Goal: Transaction & Acquisition: Purchase product/service

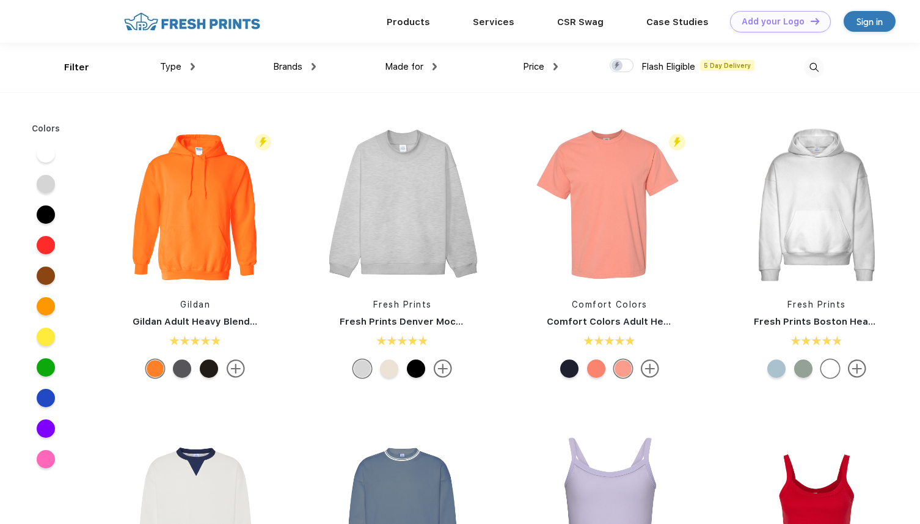
scroll to position [1, 0]
click at [194, 71] on div "Type" at bounding box center [177, 66] width 35 height 14
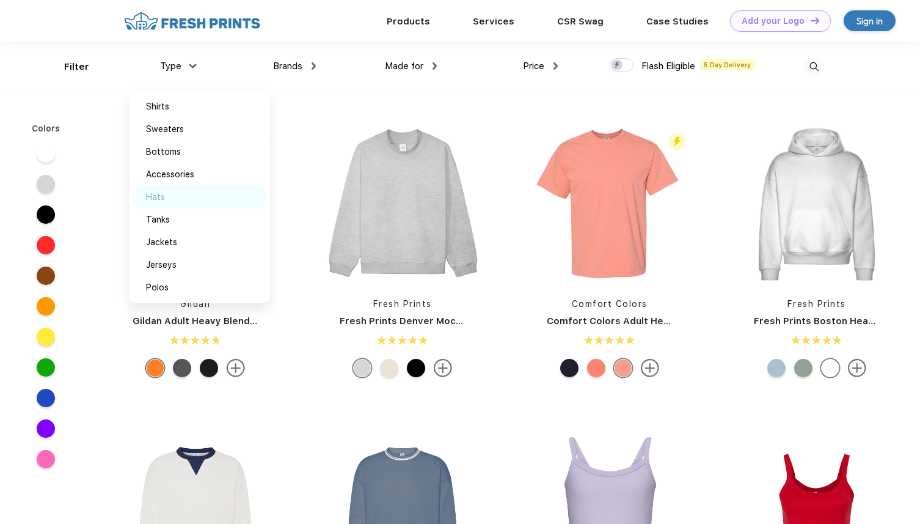
click at [181, 195] on img at bounding box center [178, 197] width 9 height 6
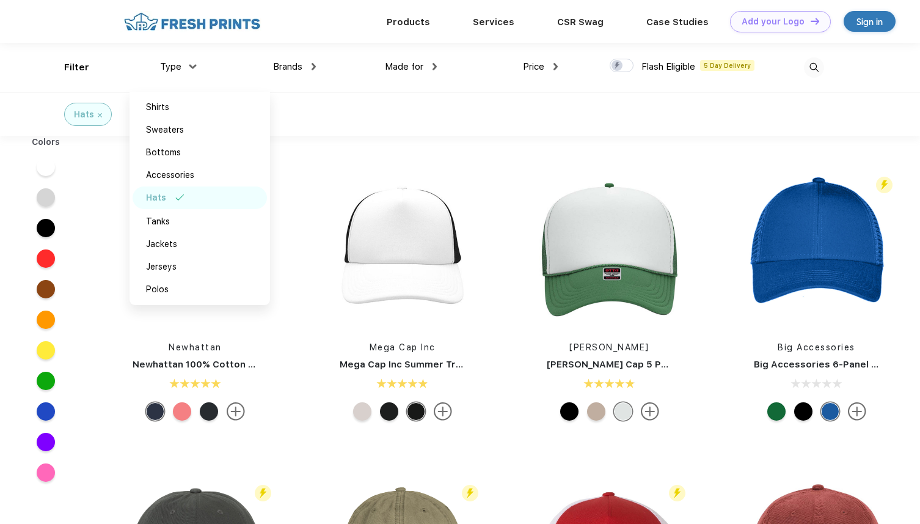
click at [334, 98] on div "Hats" at bounding box center [460, 113] width 920 height 43
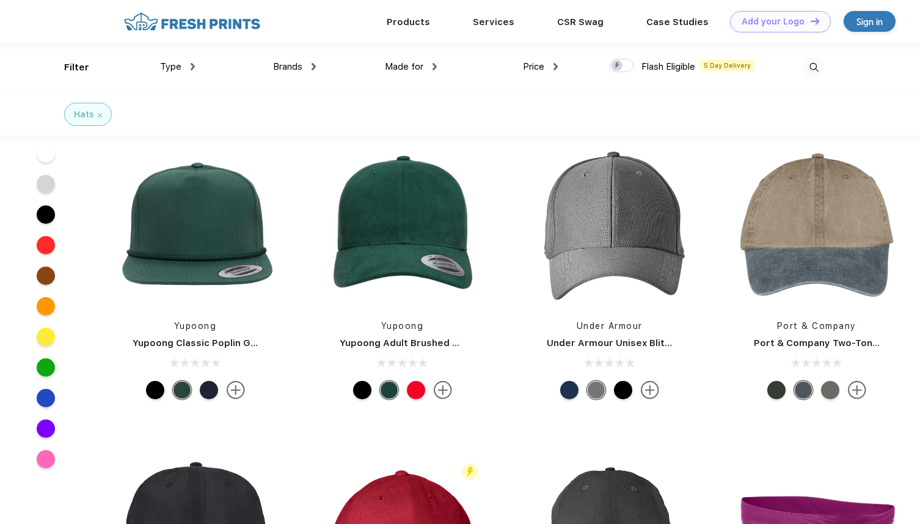
scroll to position [1114, 0]
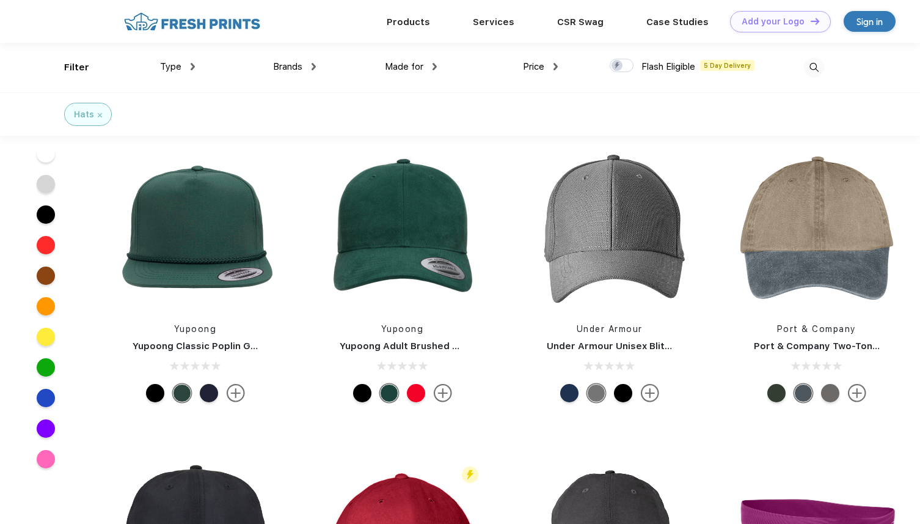
click at [207, 391] on div at bounding box center [209, 393] width 18 height 18
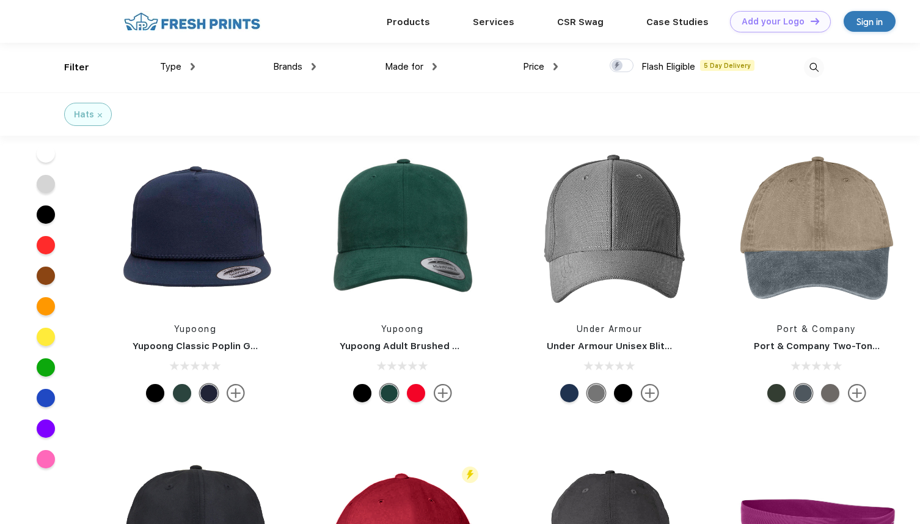
click at [199, 334] on div "Yupoong" at bounding box center [195, 329] width 181 height 13
click at [189, 282] on img at bounding box center [195, 229] width 163 height 163
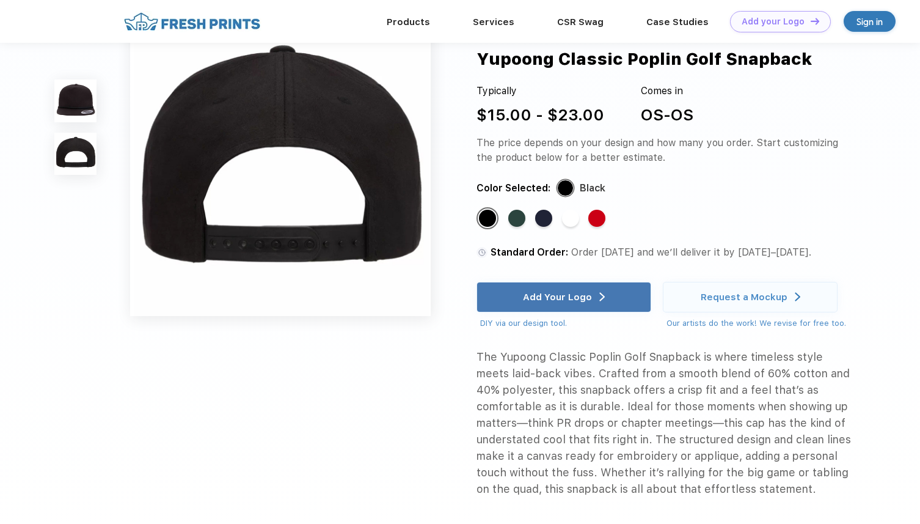
scroll to position [396, 0]
